Goal: Navigation & Orientation: Find specific page/section

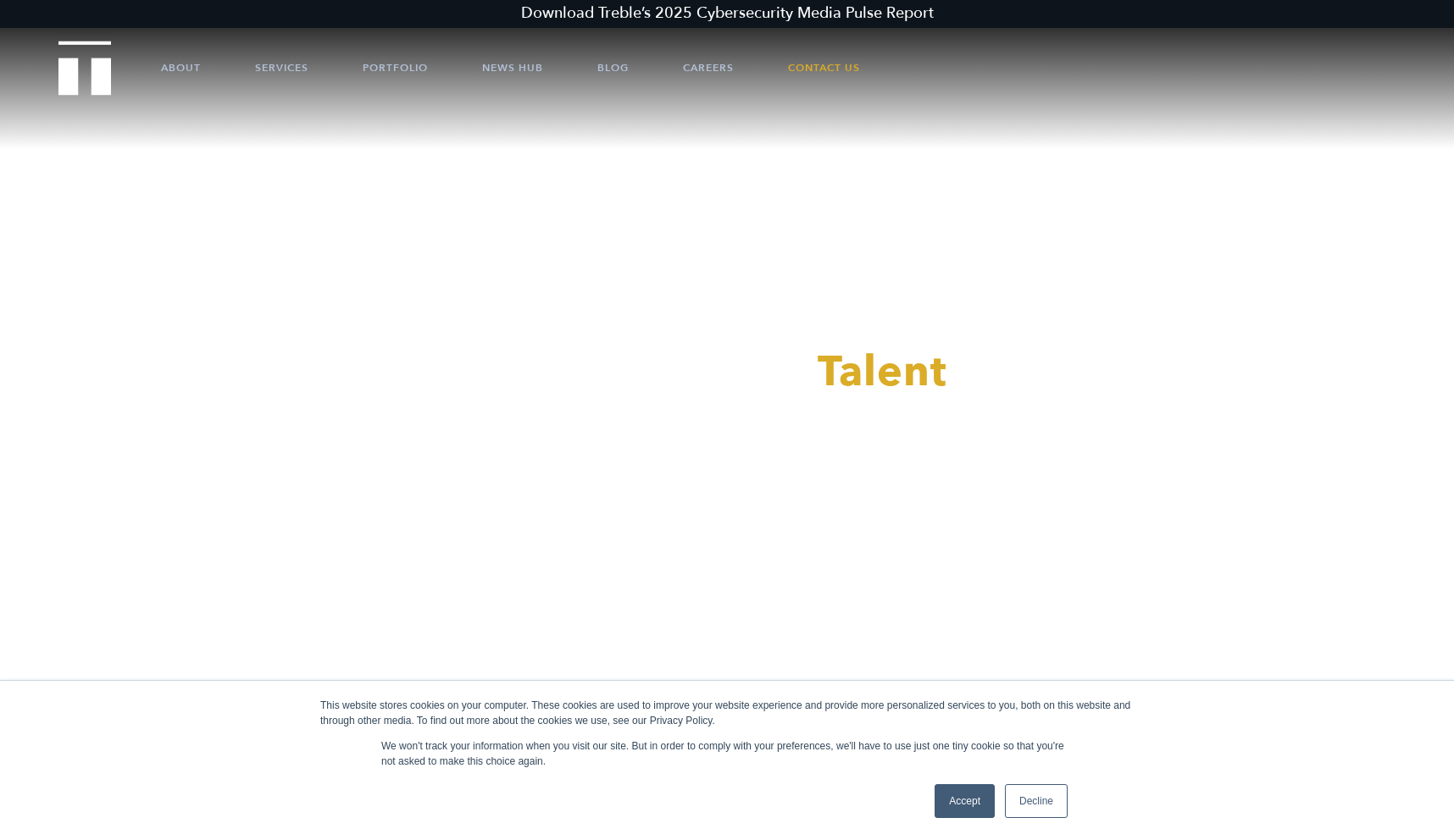
click at [971, 805] on link "Accept" at bounding box center [964, 802] width 60 height 34
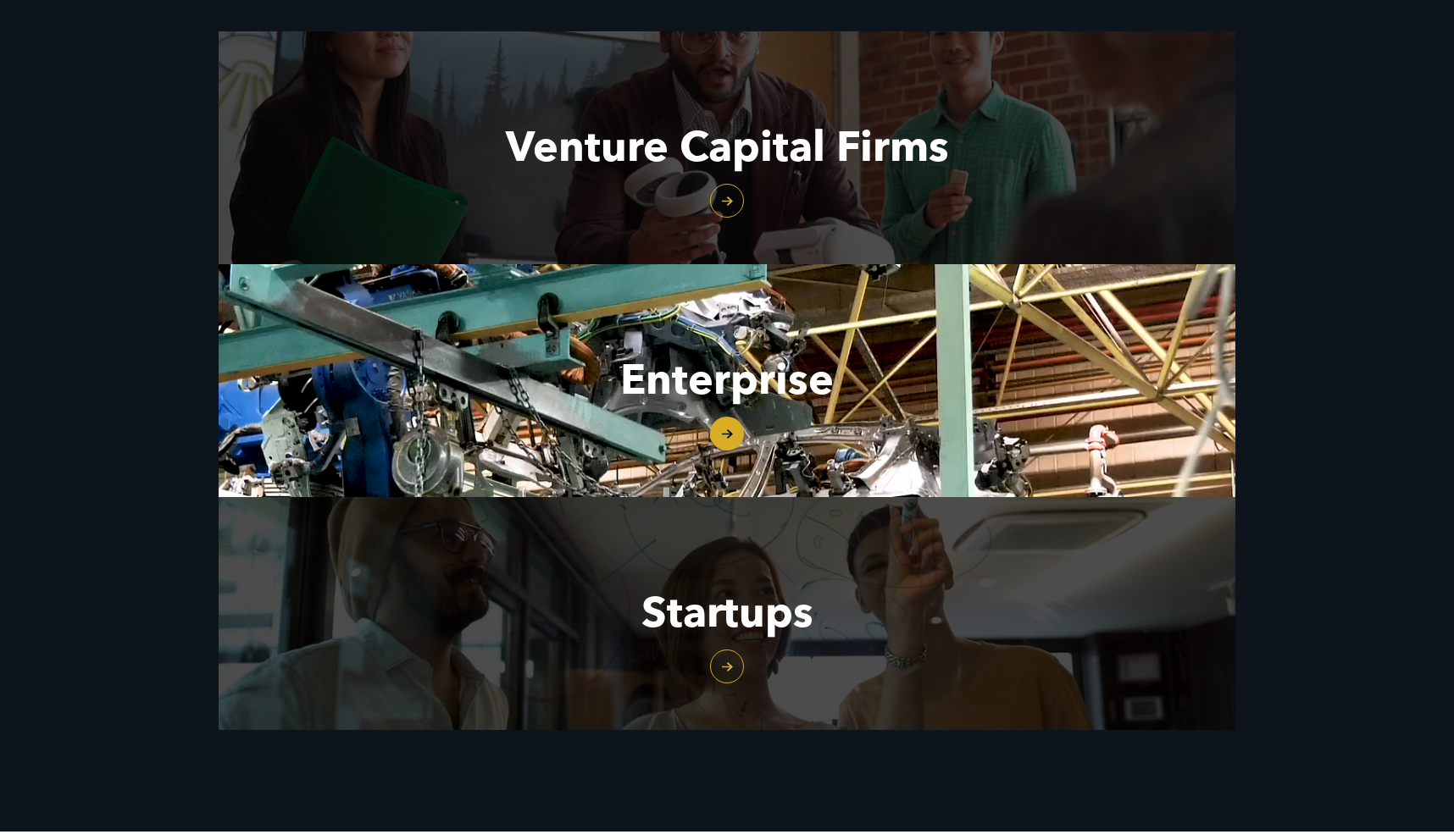
scroll to position [2202, 0]
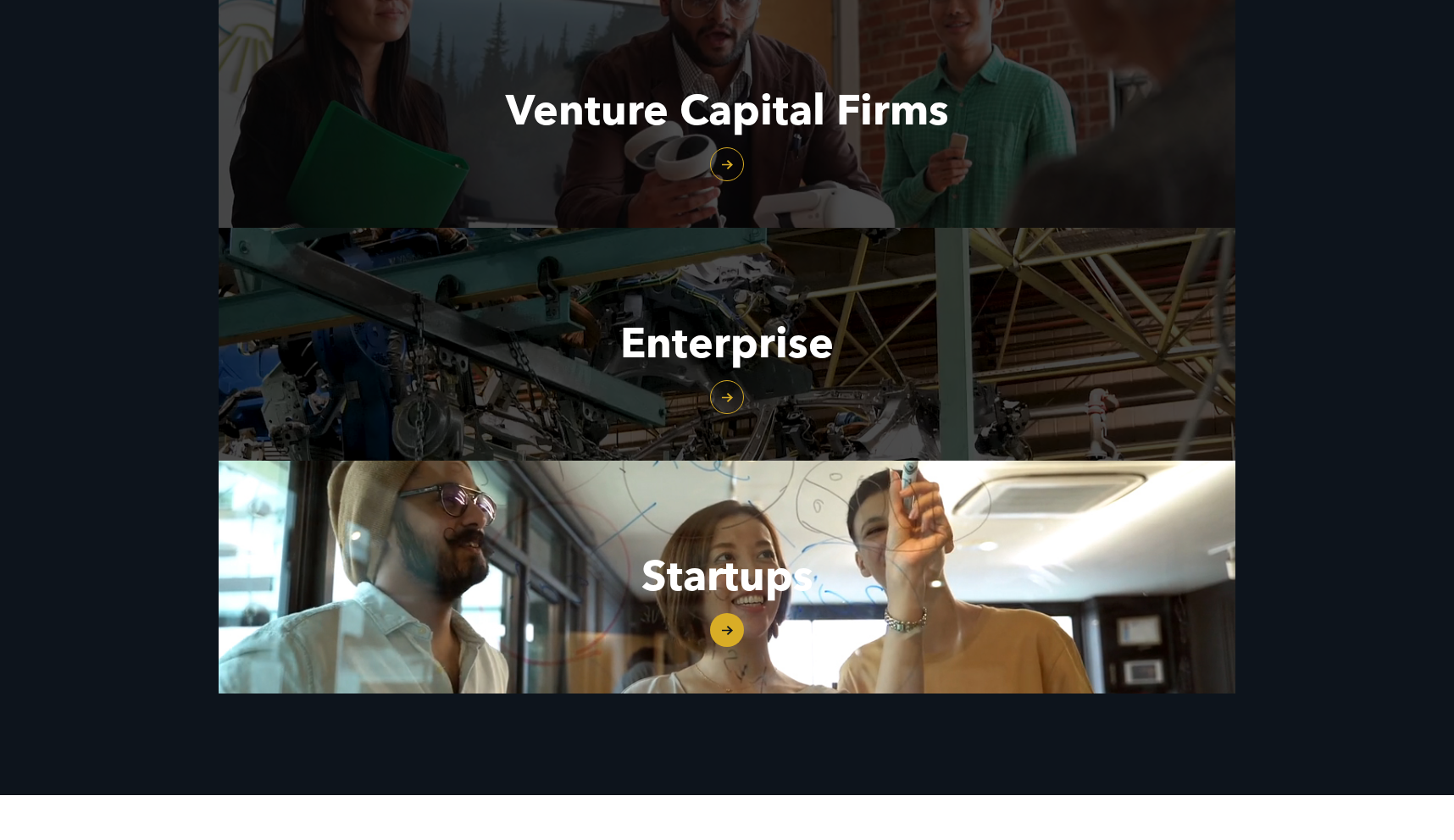
click at [713, 621] on link "Startups" at bounding box center [726, 578] width 1017 height 233
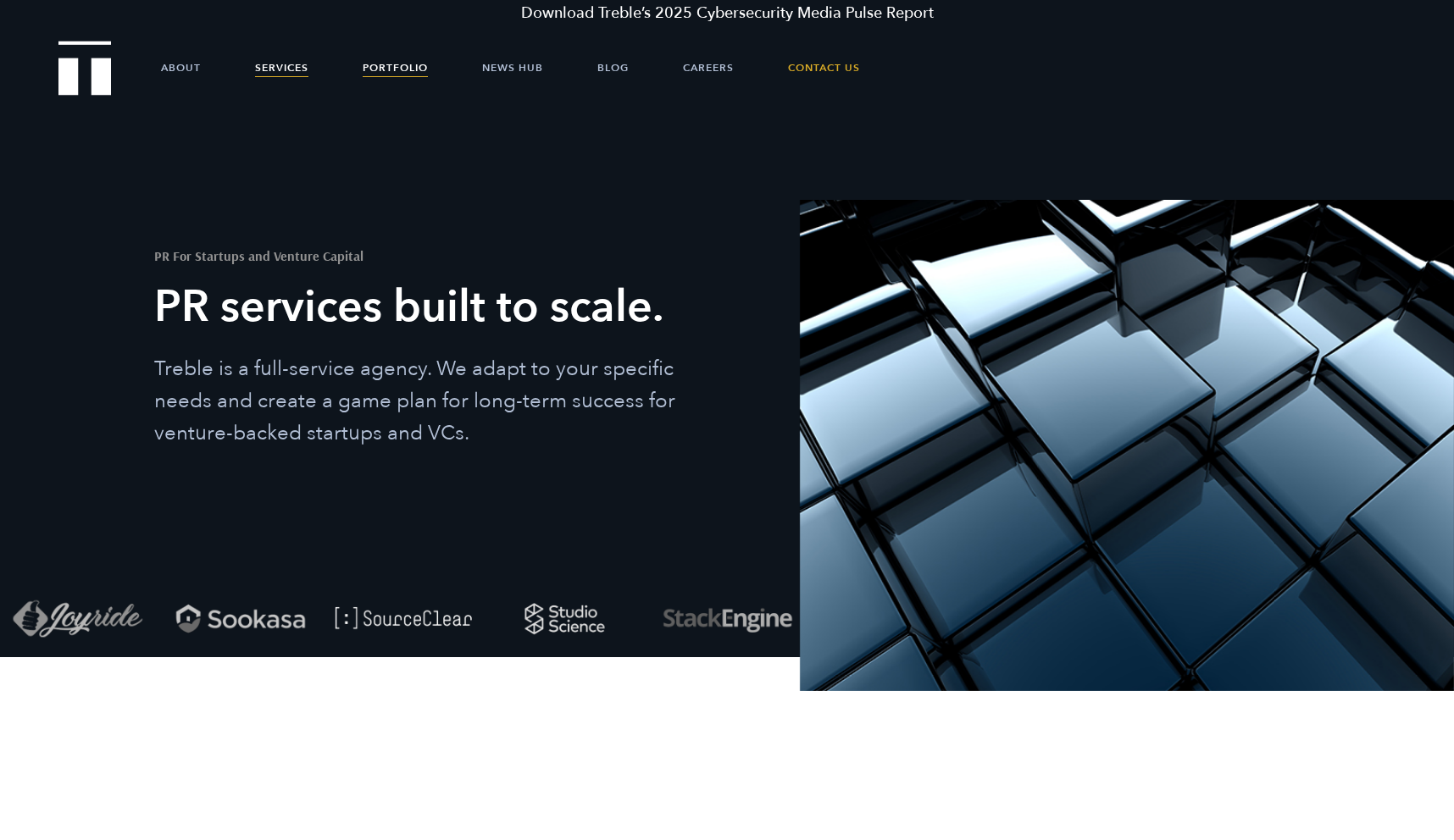
click at [411, 59] on link "Portfolio" at bounding box center [395, 68] width 65 height 51
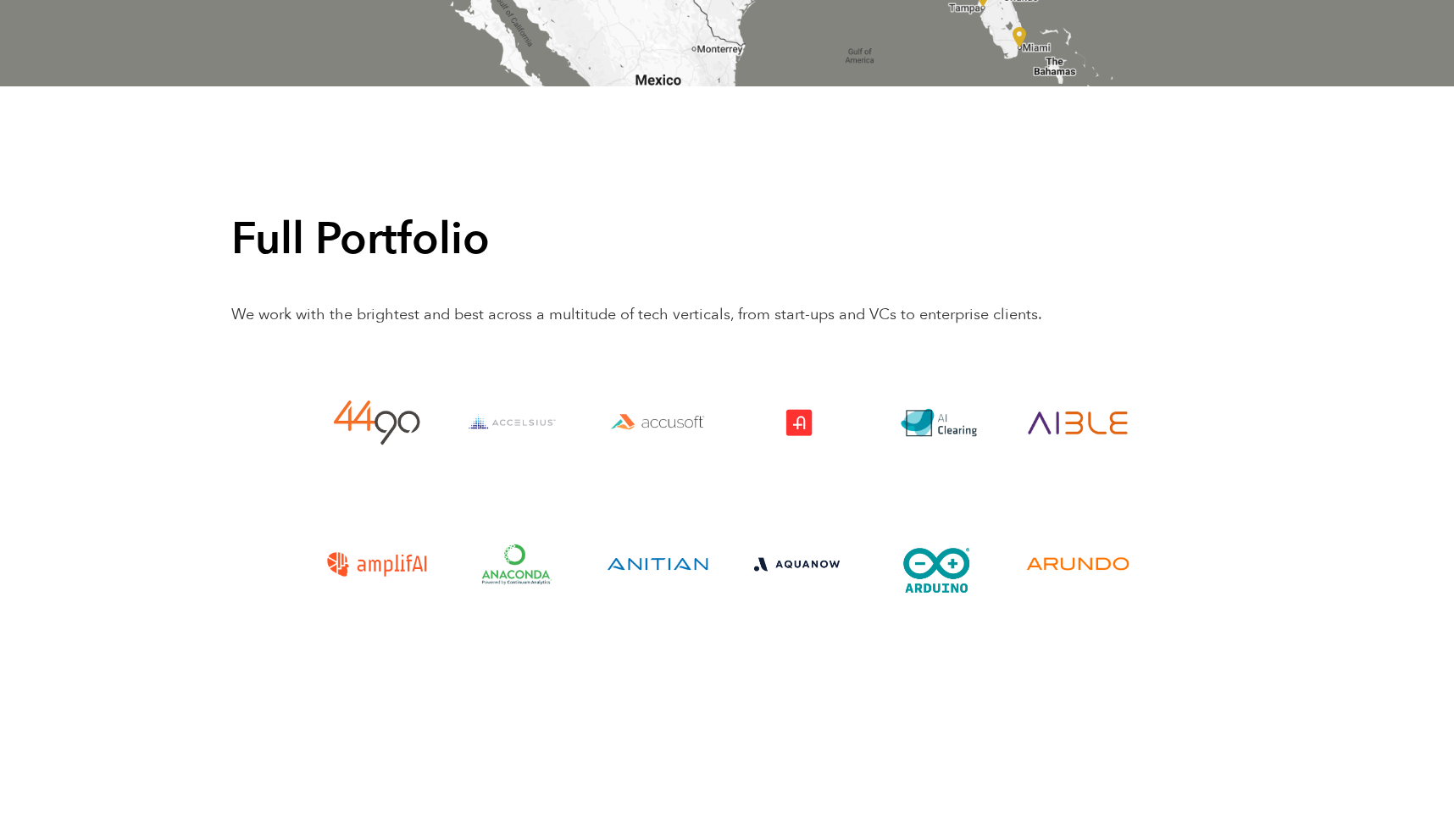
scroll to position [4114, 0]
